Goal: Check status: Check status

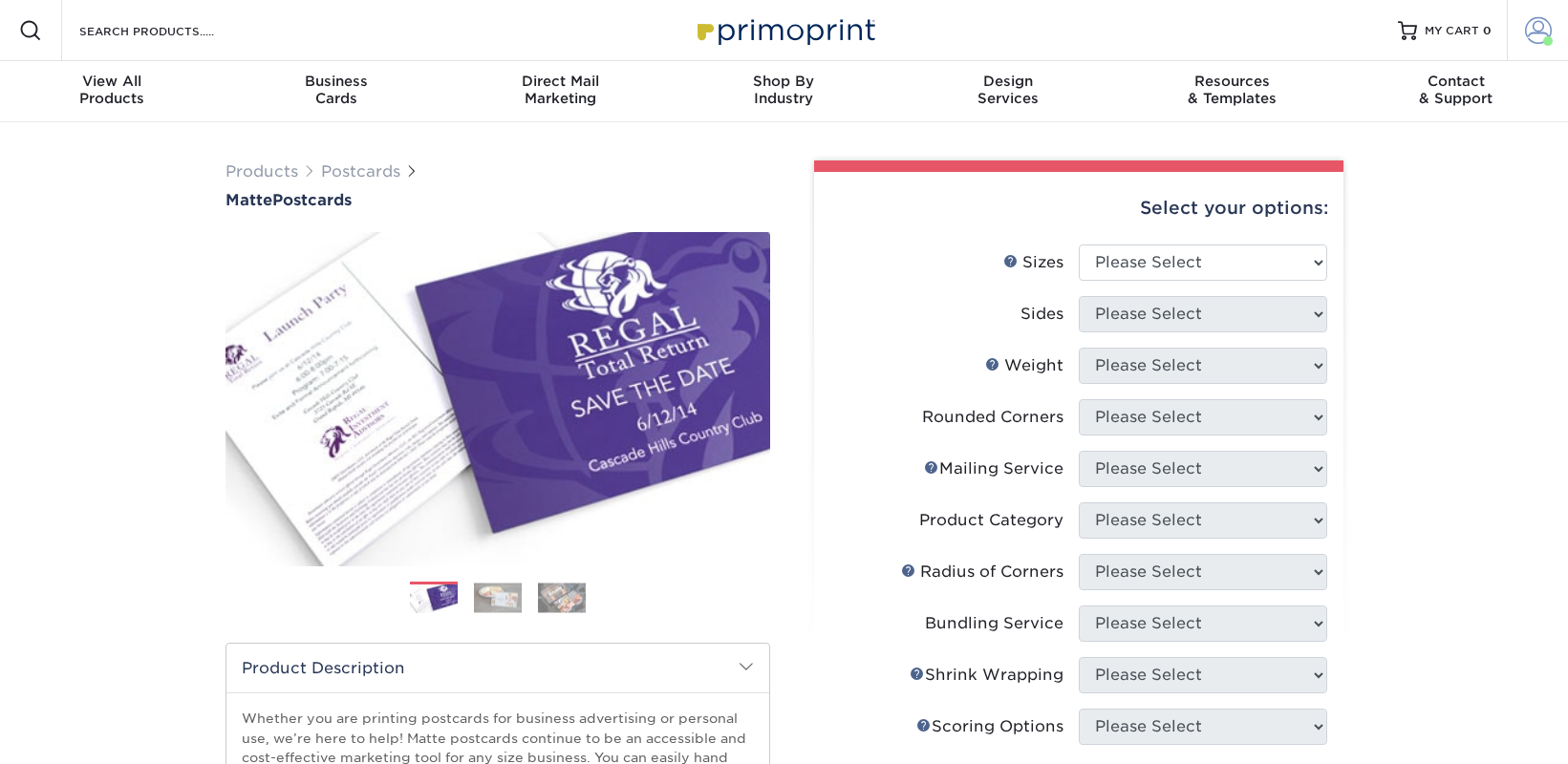
click at [1549, 23] on span at bounding box center [1539, 31] width 27 height 27
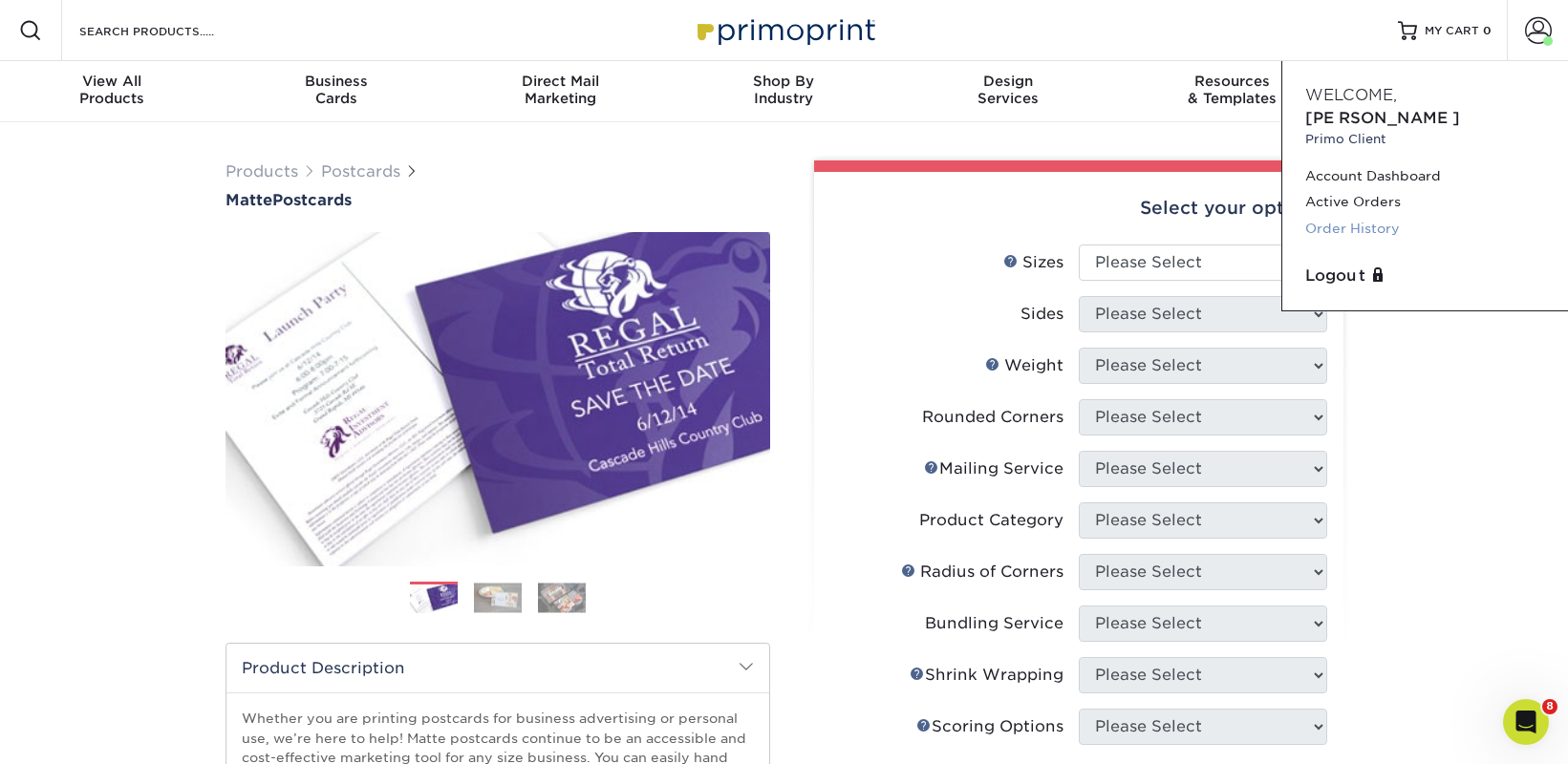
click at [1371, 216] on link "Order History" at bounding box center [1425, 228] width 240 height 26
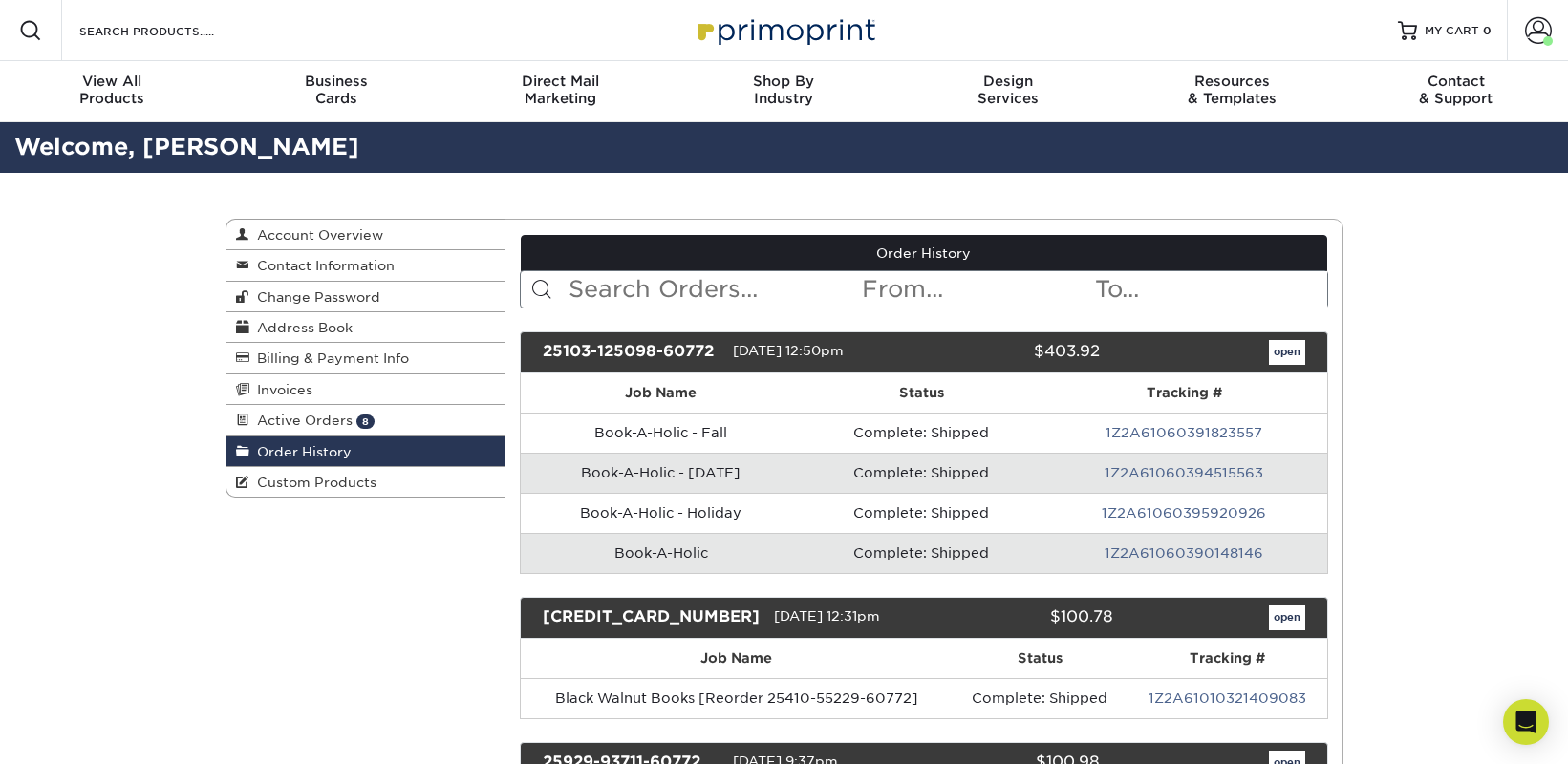
click at [767, 277] on input "text" at bounding box center [713, 290] width 294 height 37
paste input "Lion's Mouth Bookstore"
type input "Lion's Mouth Bookstore"
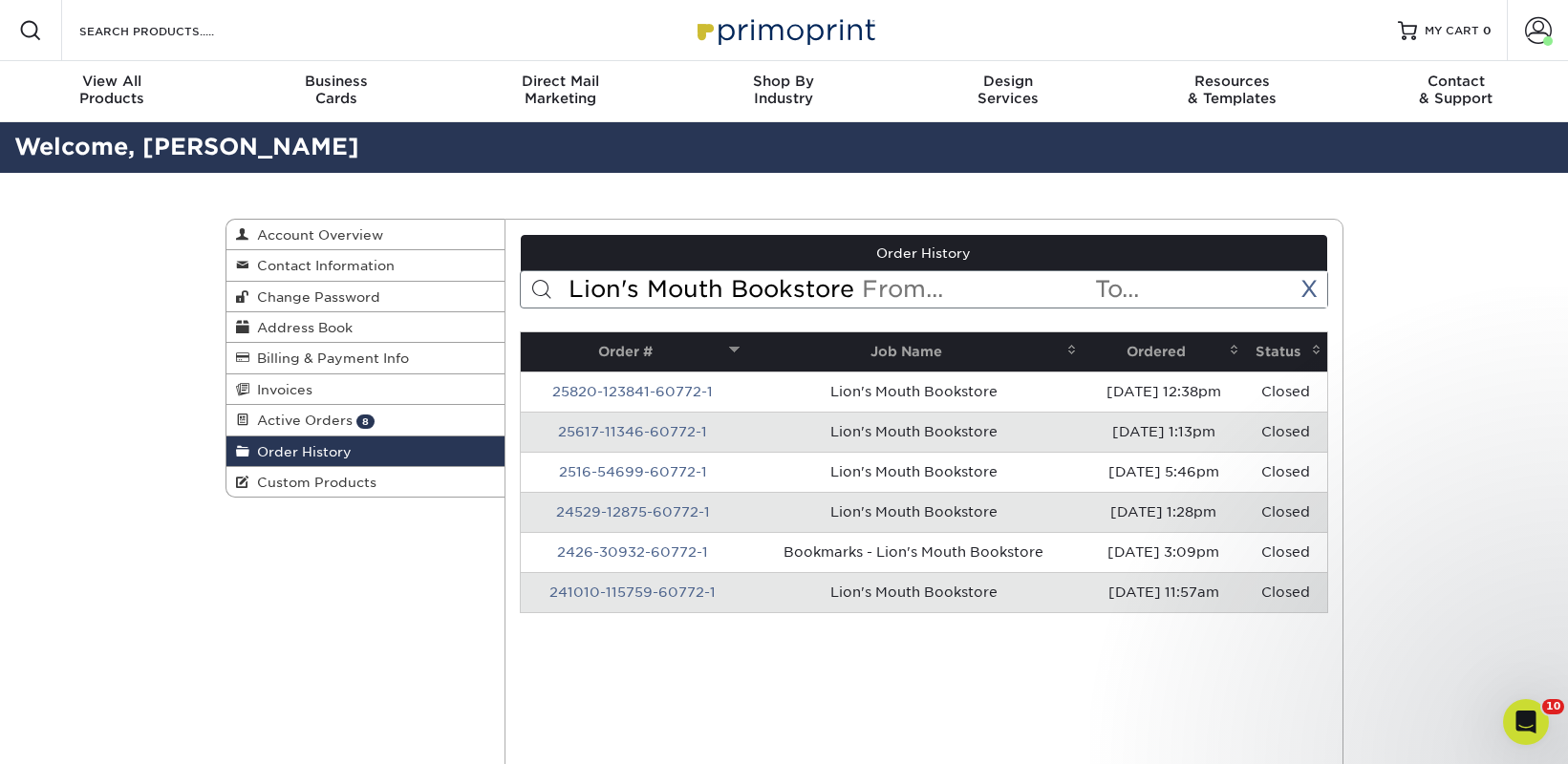
click at [1152, 356] on th "Ordered" at bounding box center [1164, 352] width 162 height 39
click at [1219, 353] on th "Ordered" at bounding box center [1164, 352] width 162 height 39
click at [645, 597] on link "25820-123841-60772-1" at bounding box center [632, 593] width 161 height 15
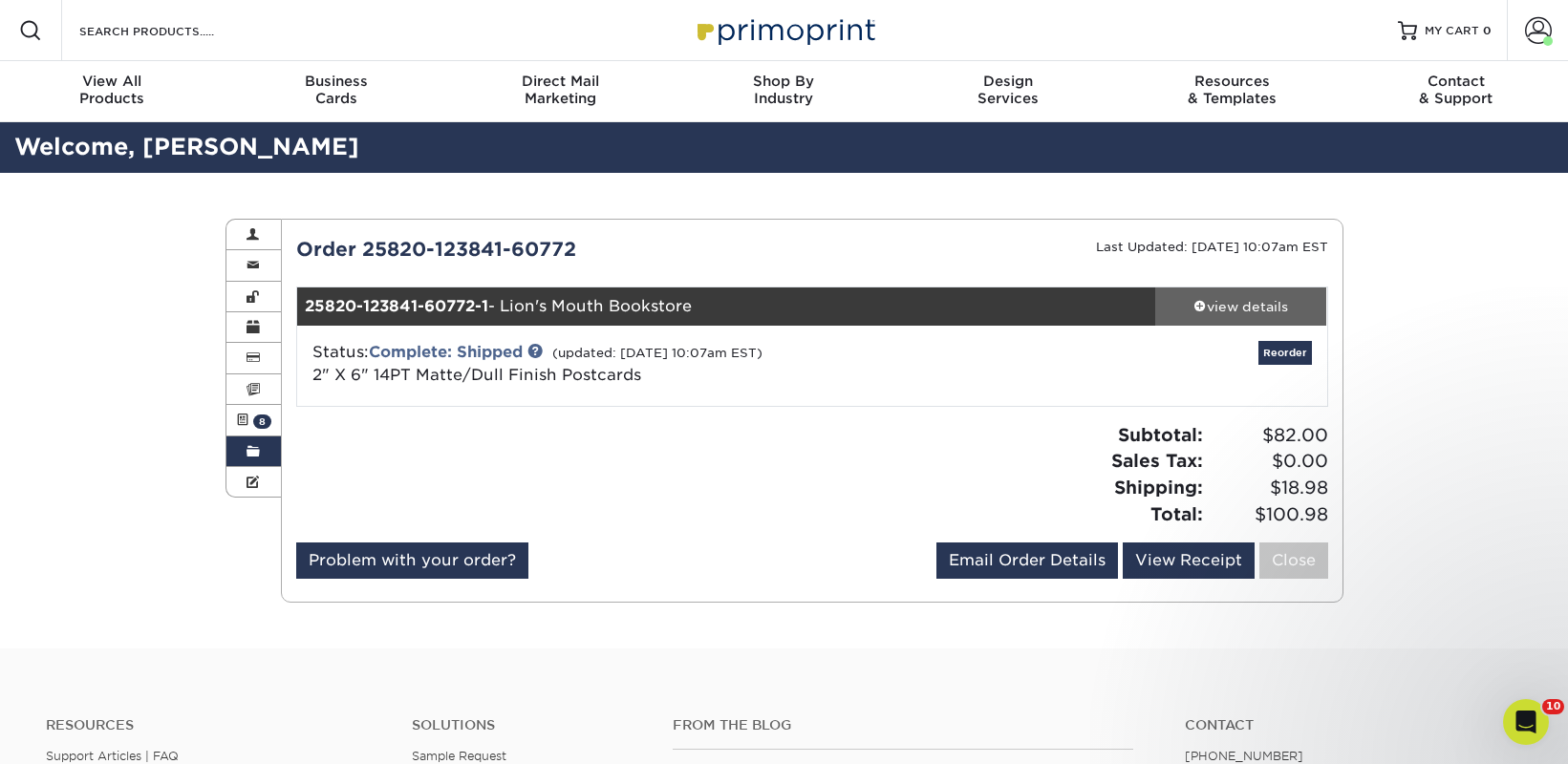
click at [1250, 311] on div "view details" at bounding box center [1241, 307] width 172 height 19
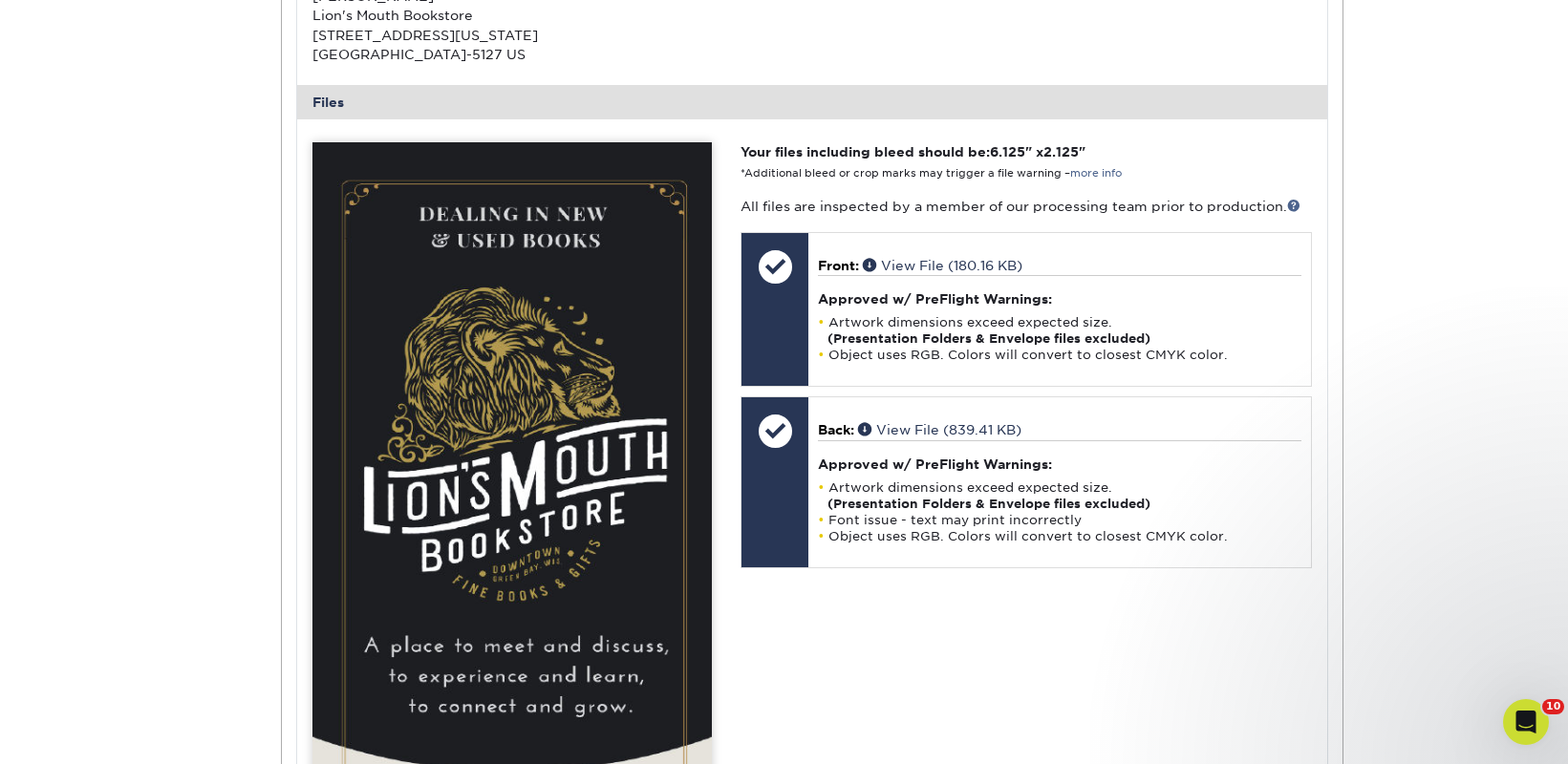
scroll to position [722, 0]
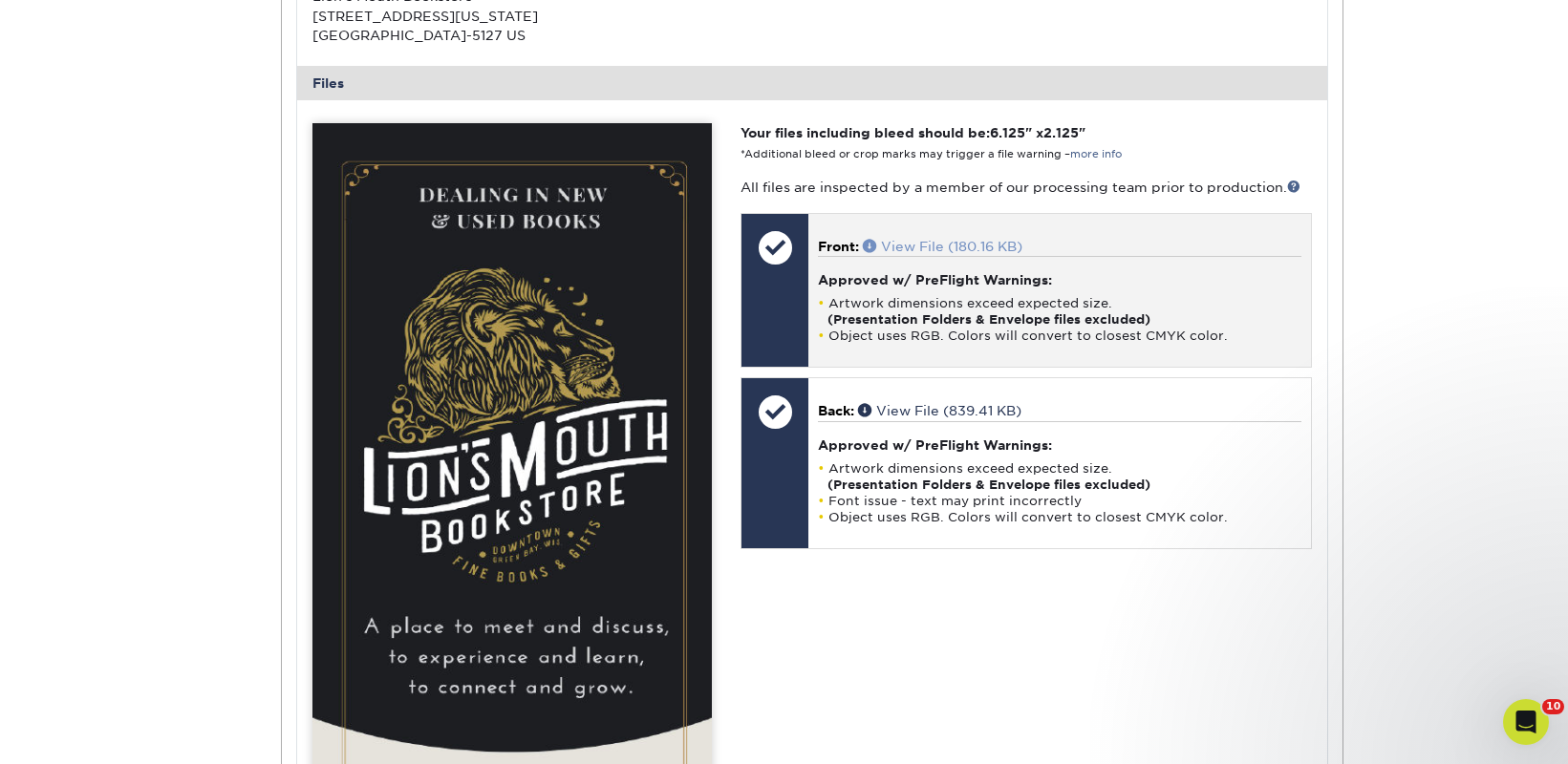
click at [931, 242] on link "View File (180.16 KB)" at bounding box center [943, 246] width 160 height 15
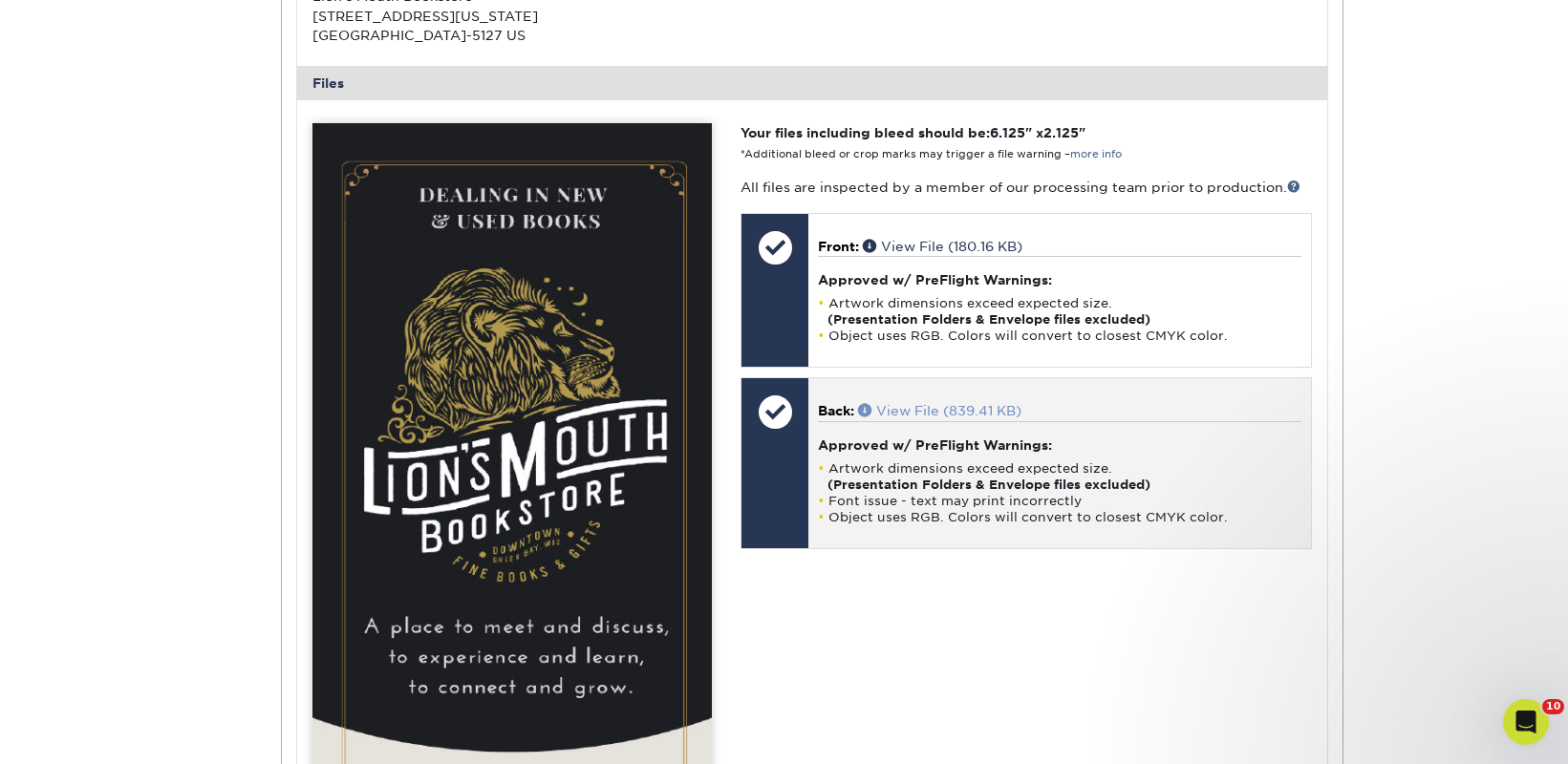
click at [924, 410] on link "View File (839.41 KB)" at bounding box center [940, 411] width 164 height 15
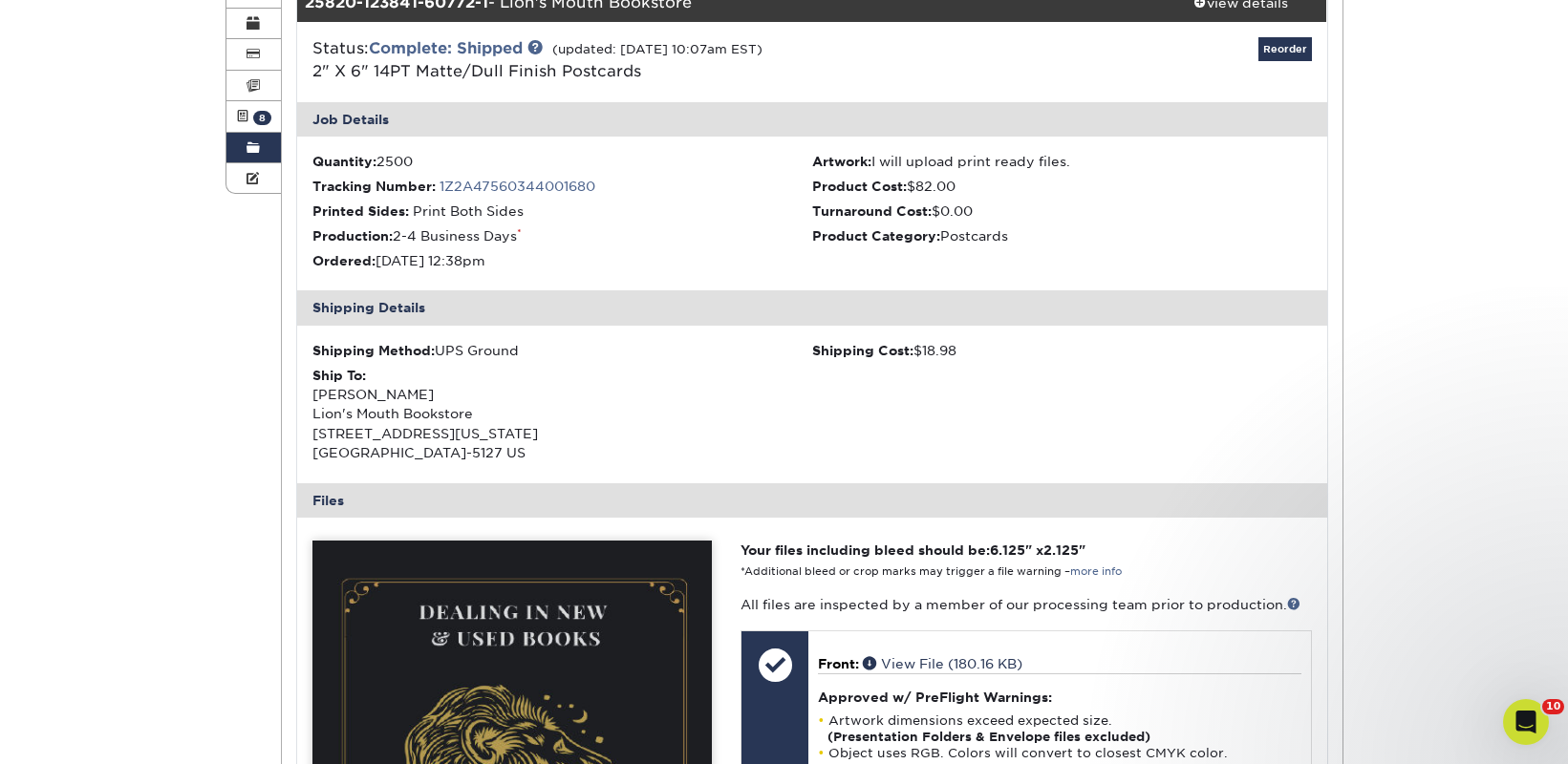
scroll to position [57, 0]
